Goal: Find specific page/section: Find specific page/section

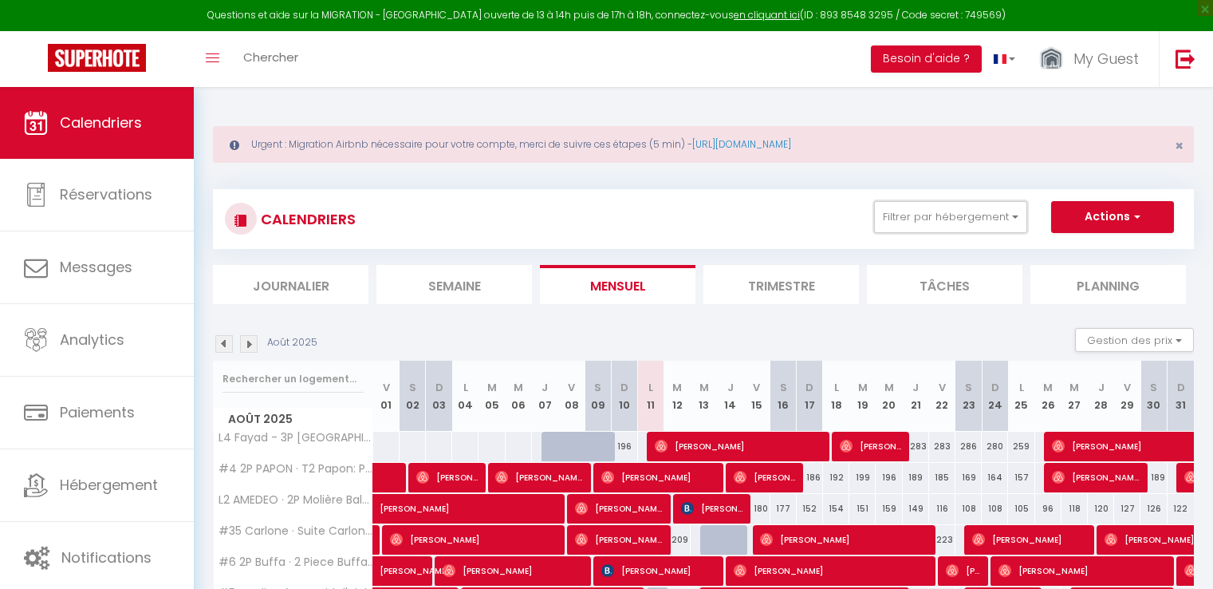
click at [946, 201] on button "Filtrer par hébergement" at bounding box center [950, 217] width 153 height 32
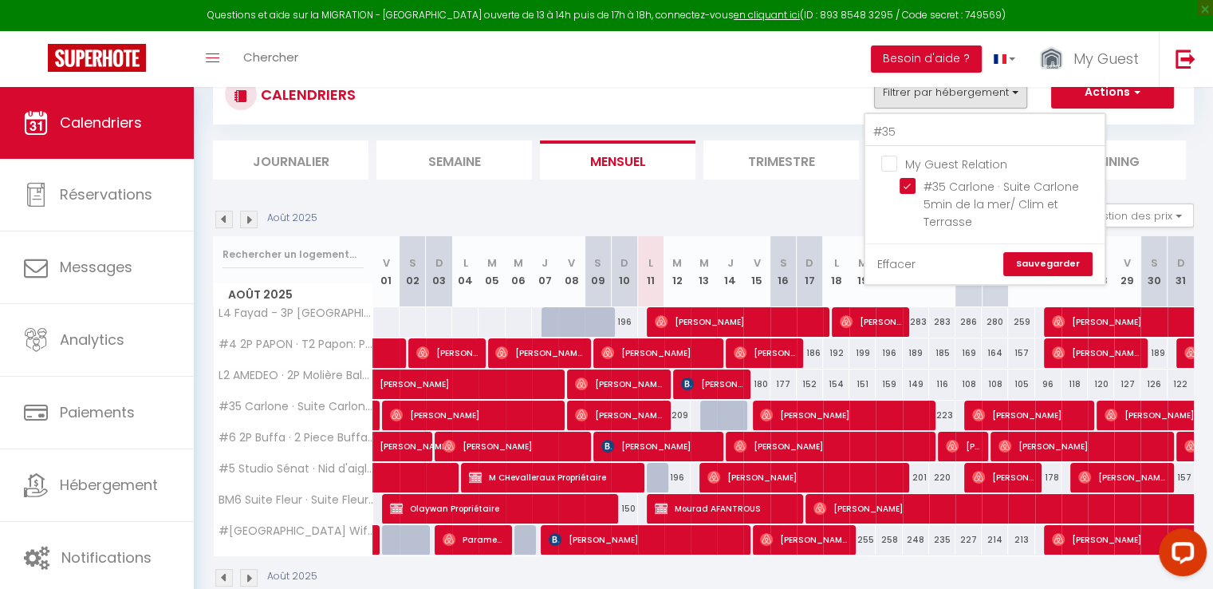
click at [901, 262] on link "Effacer" at bounding box center [897, 264] width 38 height 18
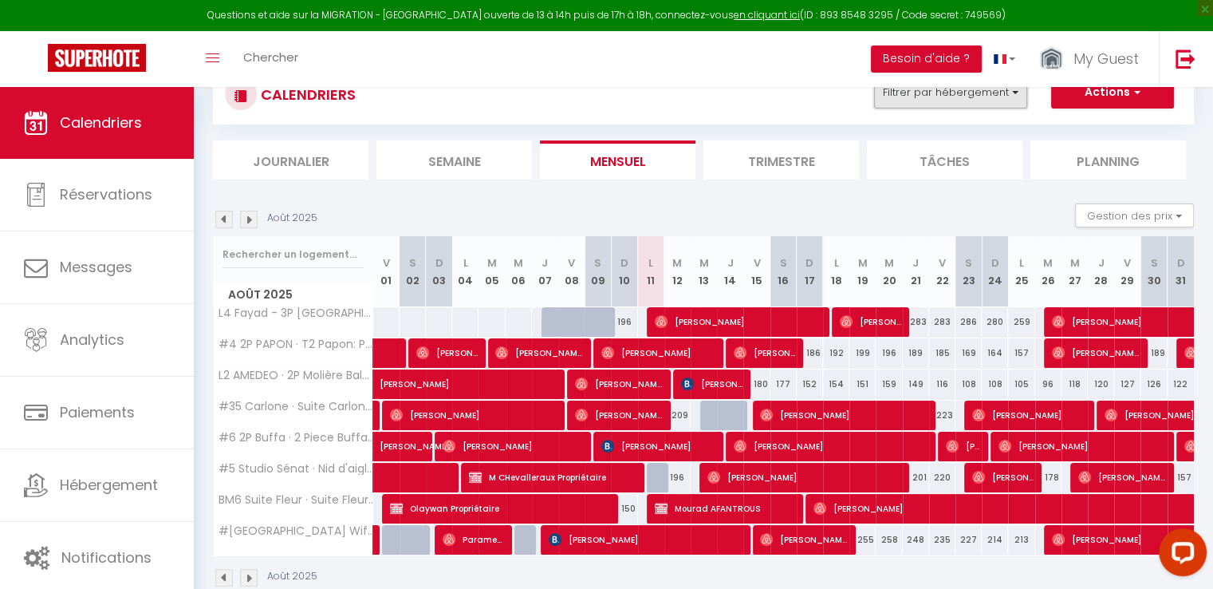
click at [935, 95] on button "Filtrer par hébergement" at bounding box center [950, 93] width 153 height 32
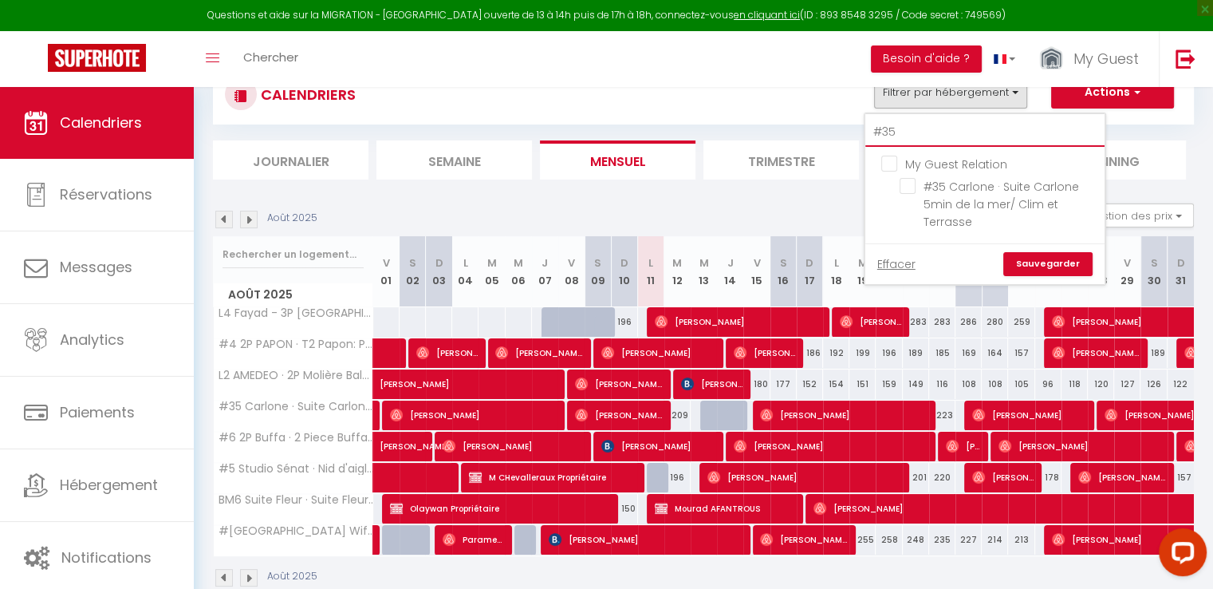
click at [913, 132] on input "#35" at bounding box center [985, 132] width 239 height 29
type input "L"
checkbox input "false"
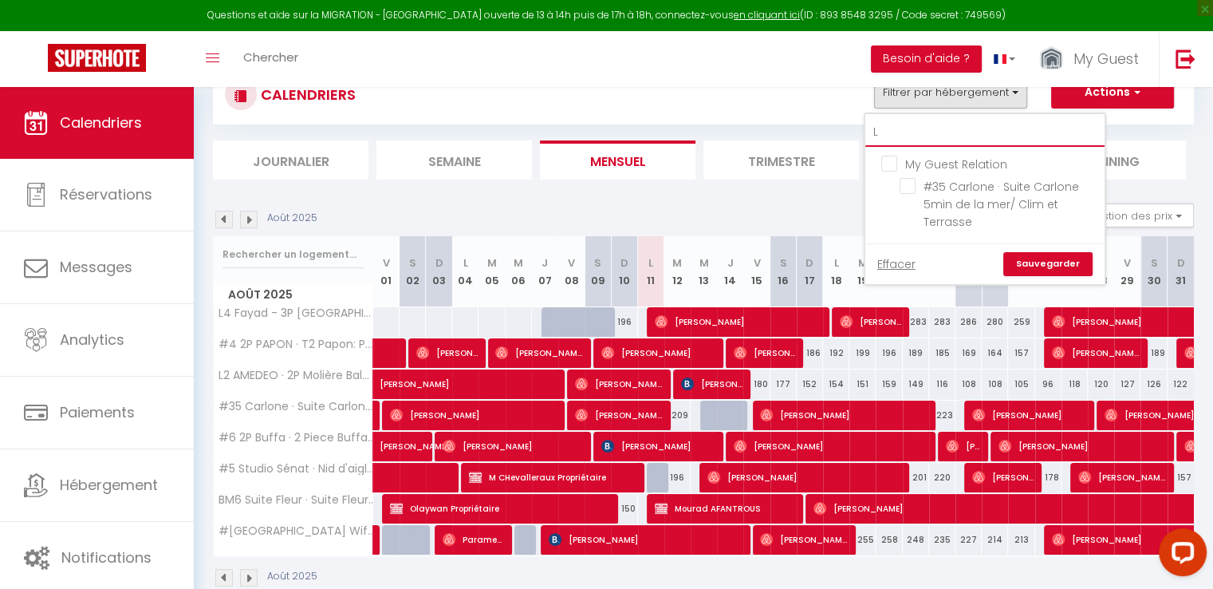
checkbox input "false"
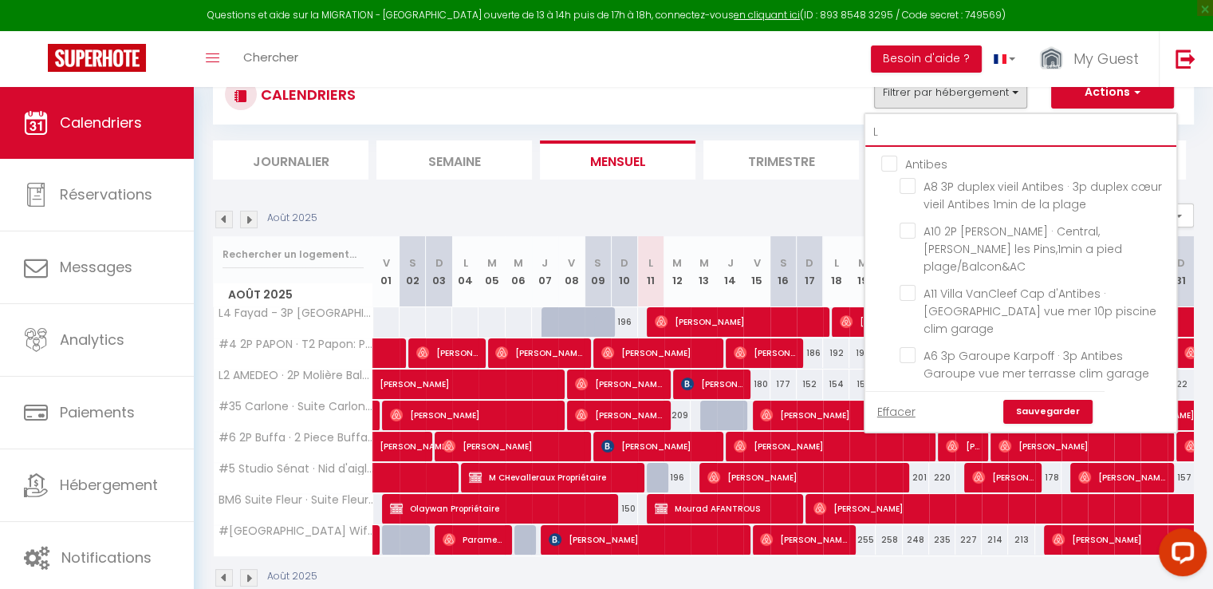
type input "L2"
checkbox input "false"
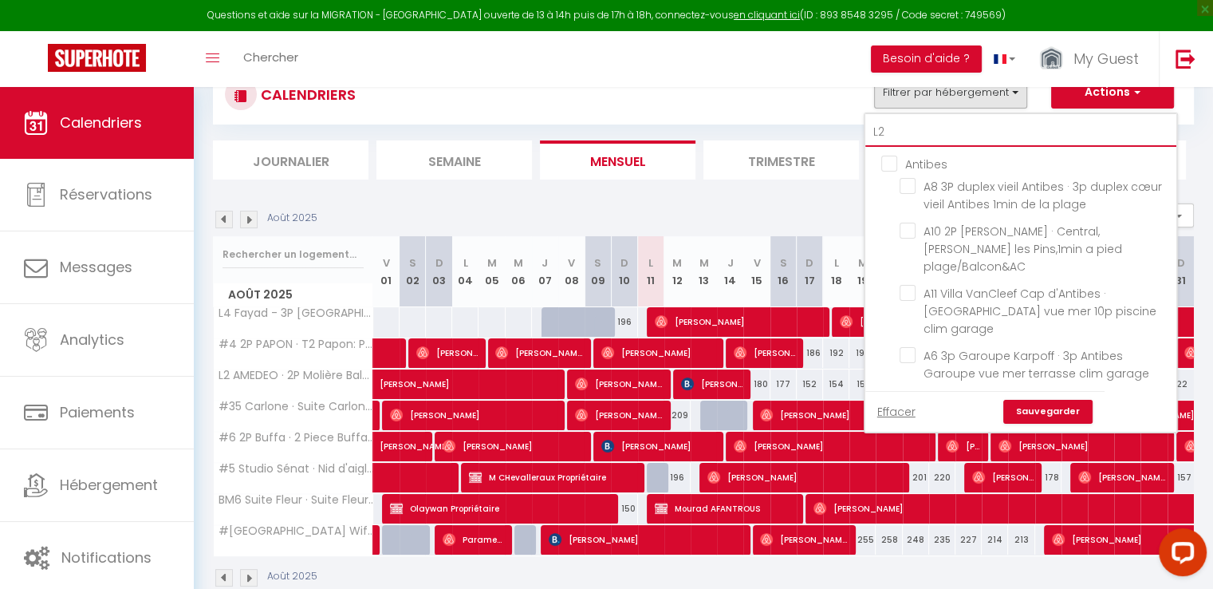
checkbox input "false"
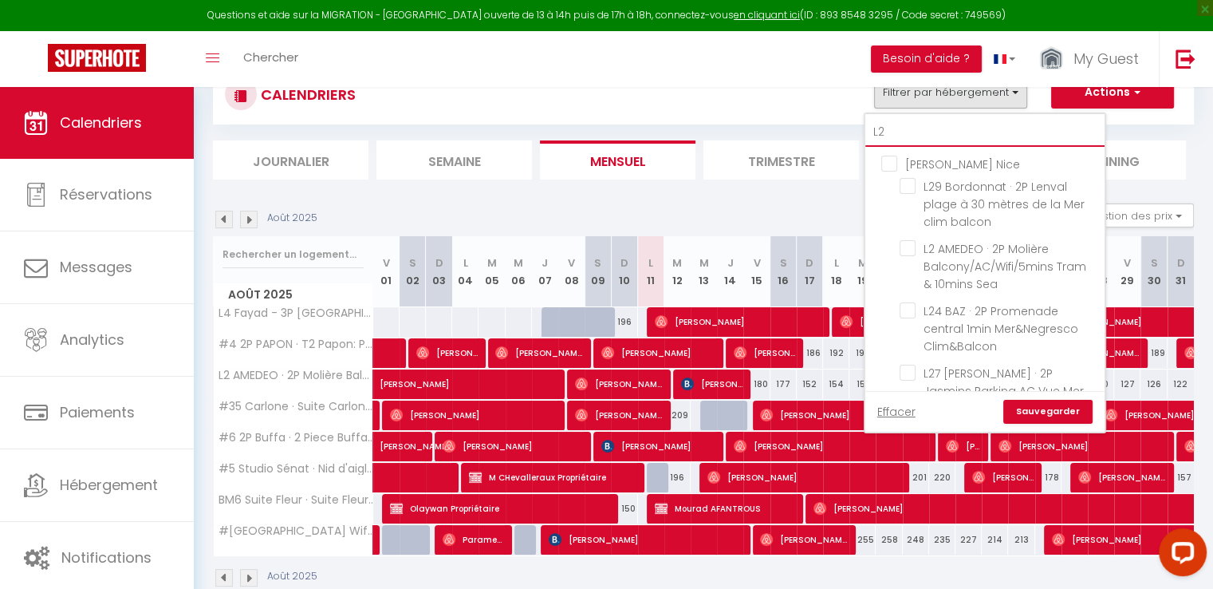
type input "L2"
checkbox input "false"
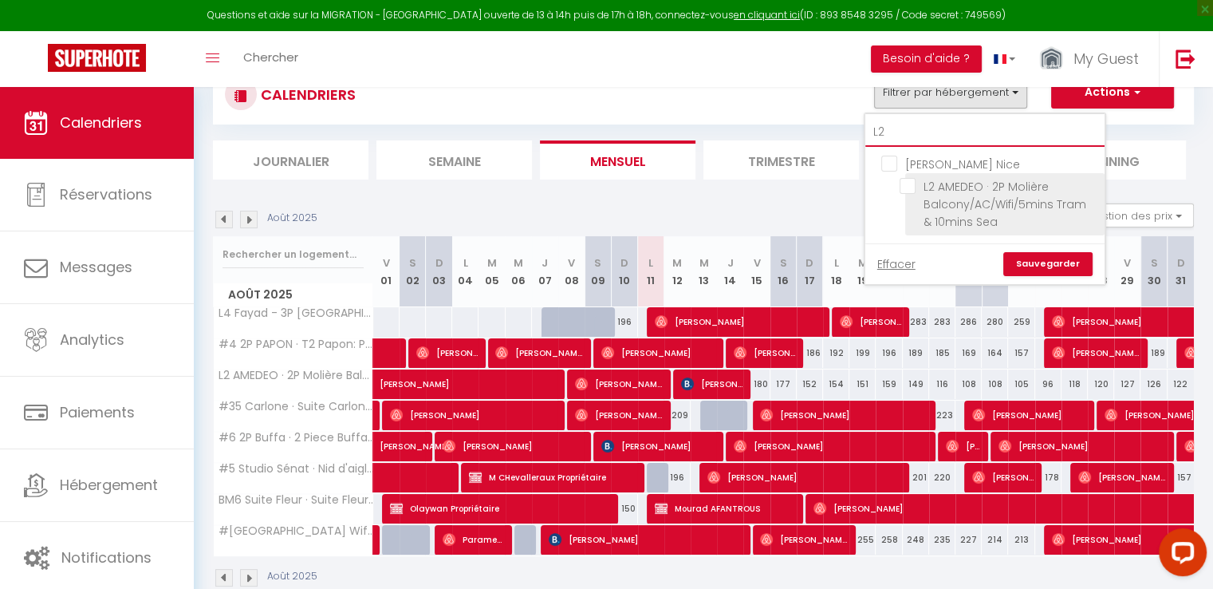
type input "L2"
click at [913, 182] on input "L2 AMEDEO · 2P Molière Balcony/AC/Wifi/5mins Tram & 10mins Sea" at bounding box center [999, 186] width 199 height 16
checkbox input "true"
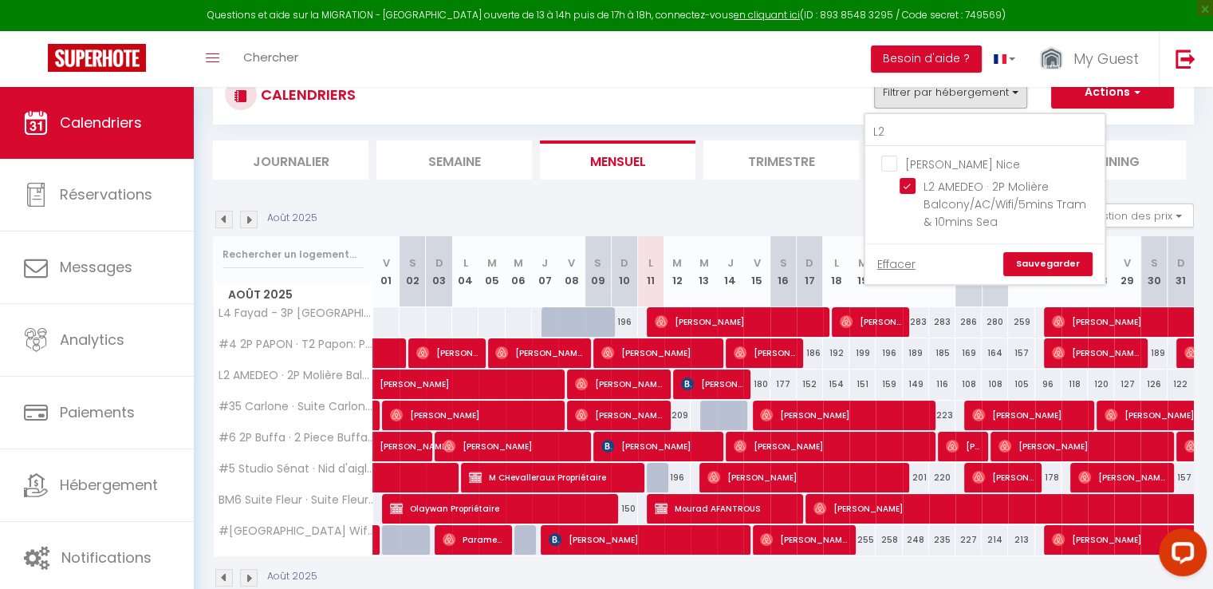
click at [1032, 252] on link "Sauvegarder" at bounding box center [1048, 264] width 89 height 24
